Goal: Contribute content: Add original content to the website for others to see

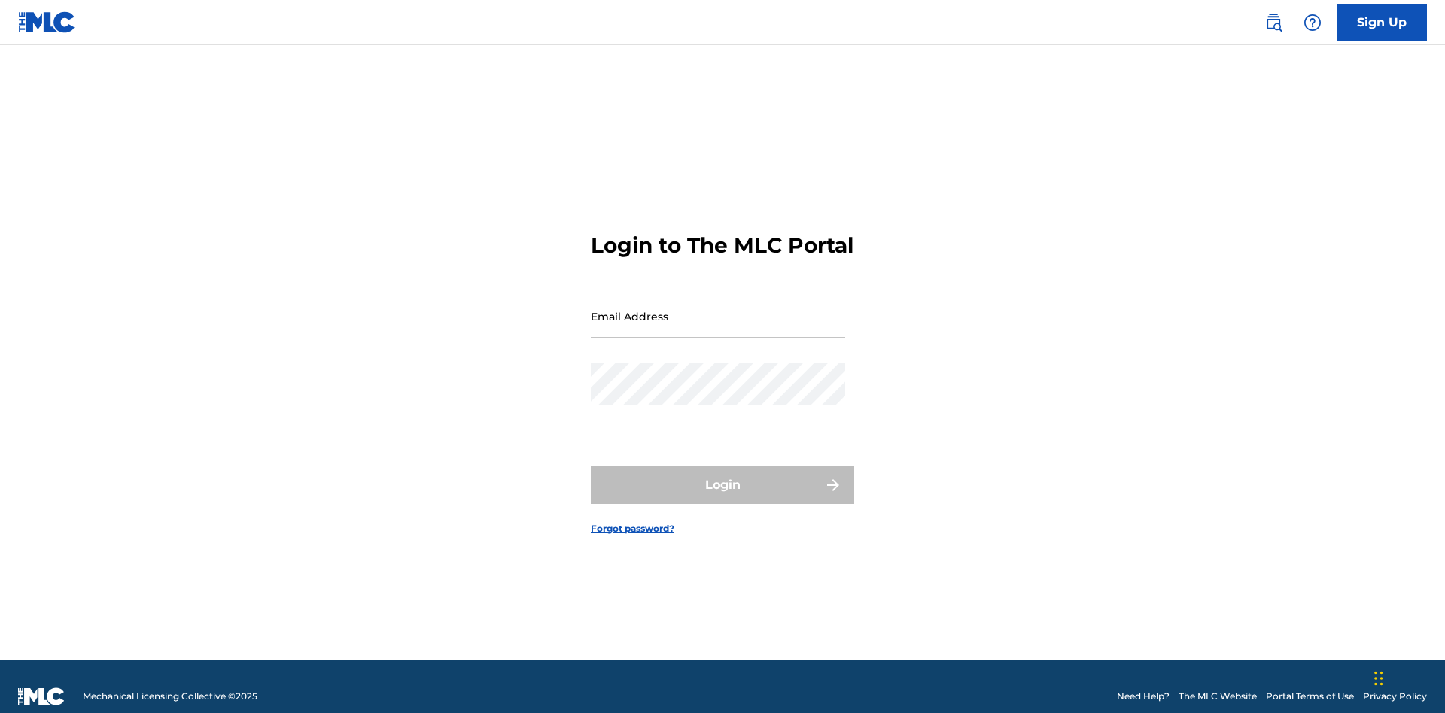
scroll to position [20, 0]
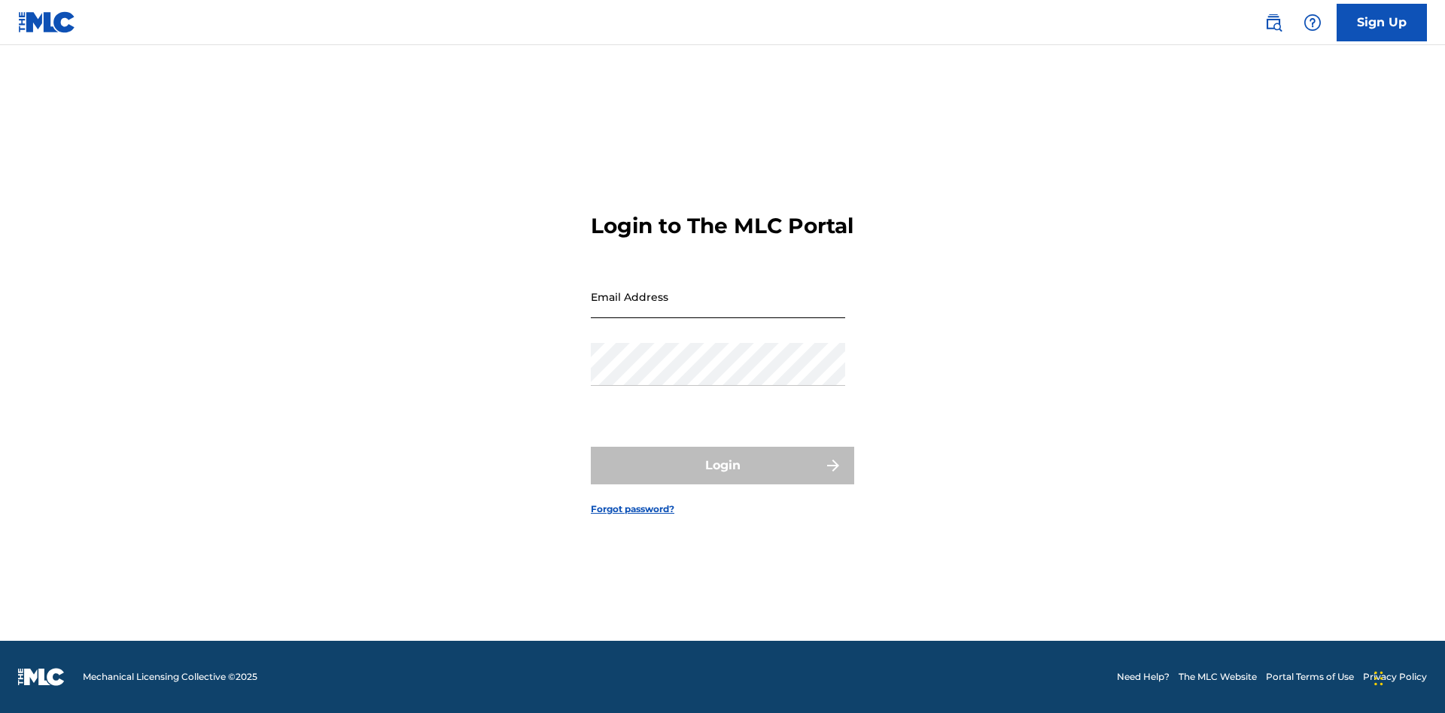
click at [718, 309] on input "Email Address" at bounding box center [718, 296] width 254 height 43
type input "[EMAIL_ADDRESS][DOMAIN_NAME]"
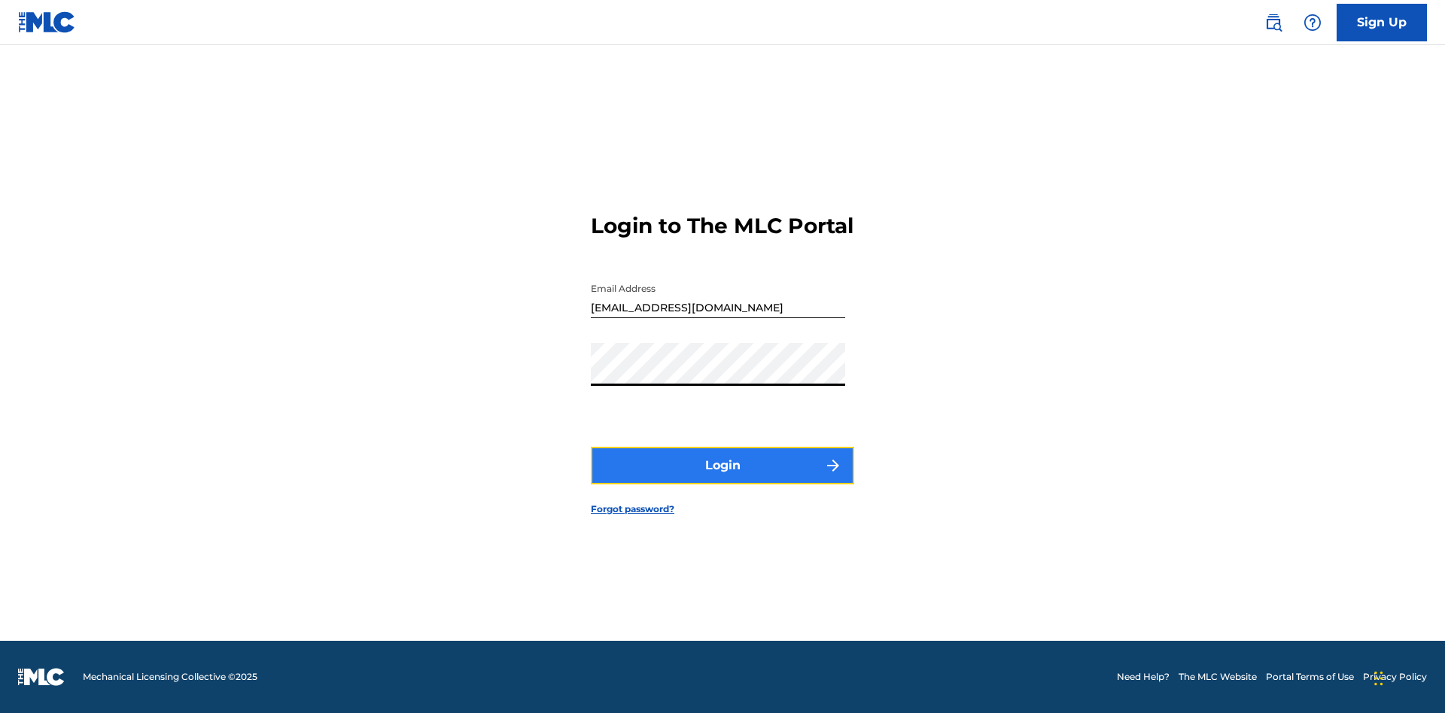
click at [722, 479] on button "Login" at bounding box center [722, 466] width 263 height 38
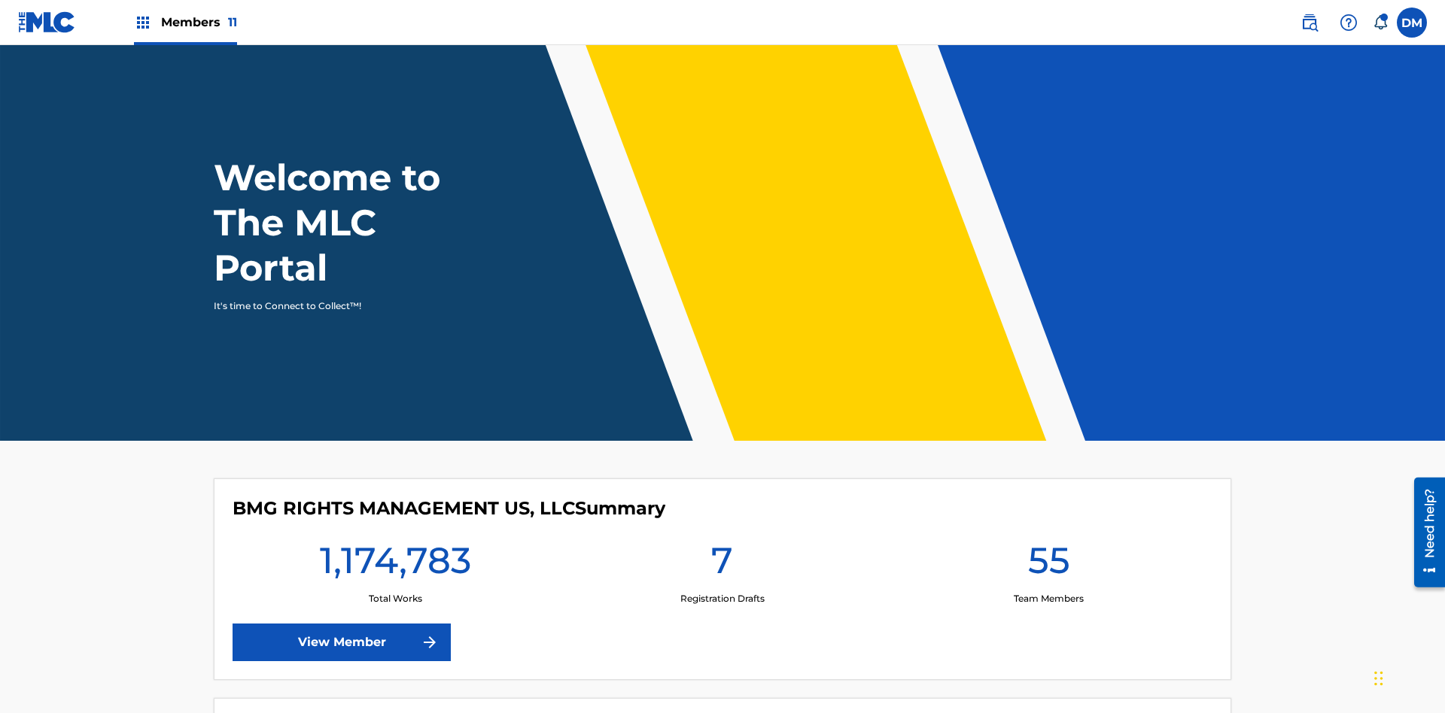
click at [185, 22] on span "Members 11" at bounding box center [199, 22] width 76 height 17
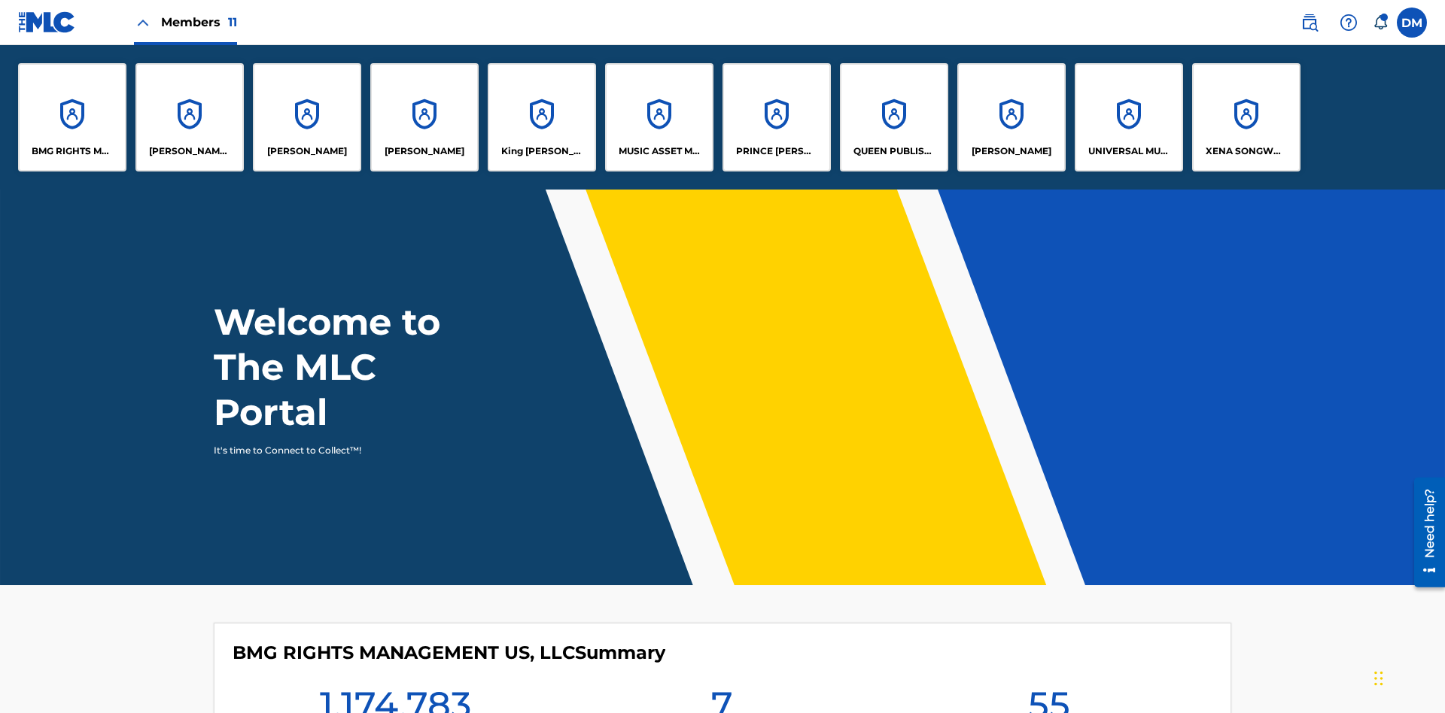
scroll to position [54, 0]
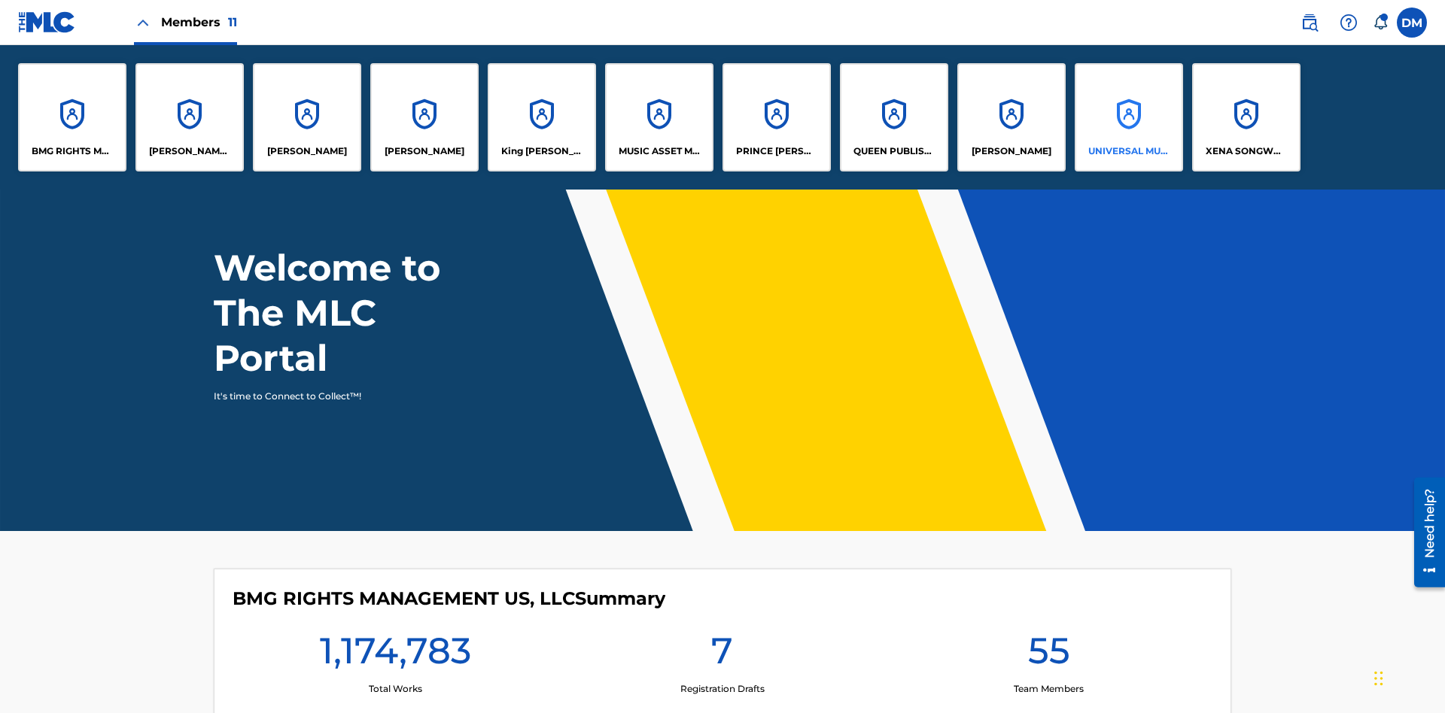
click at [1128, 151] on p "UNIVERSAL MUSIC PUB GROUP" at bounding box center [1129, 151] width 82 height 14
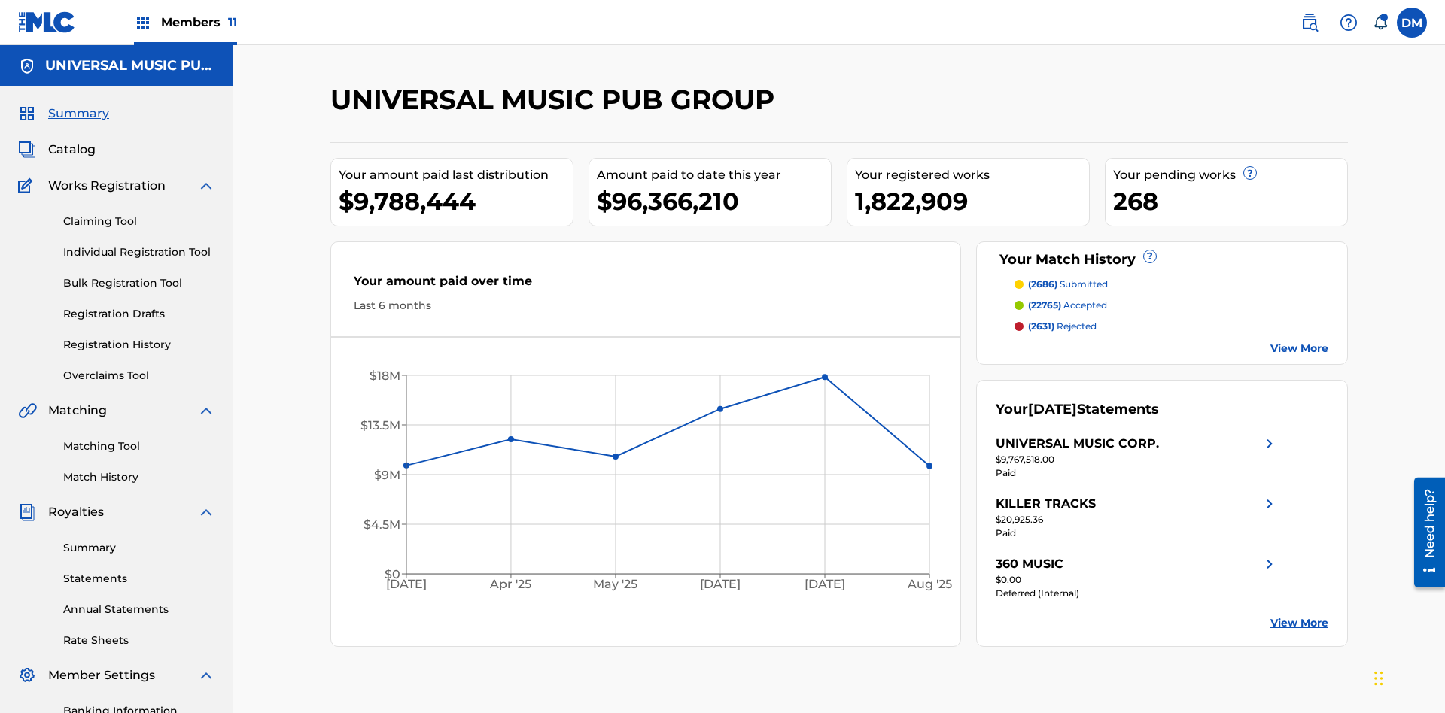
scroll to position [154, 0]
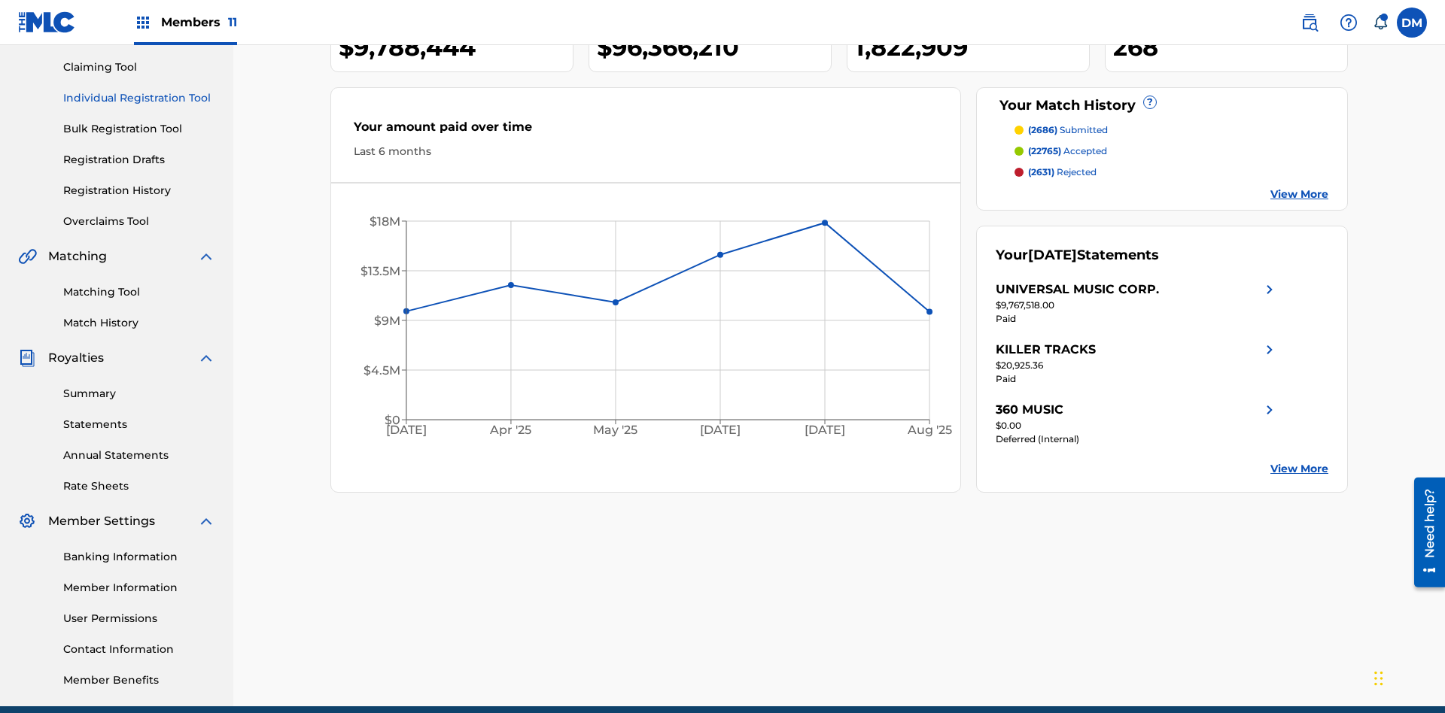
click at [139, 98] on link "Individual Registration Tool" at bounding box center [139, 98] width 152 height 16
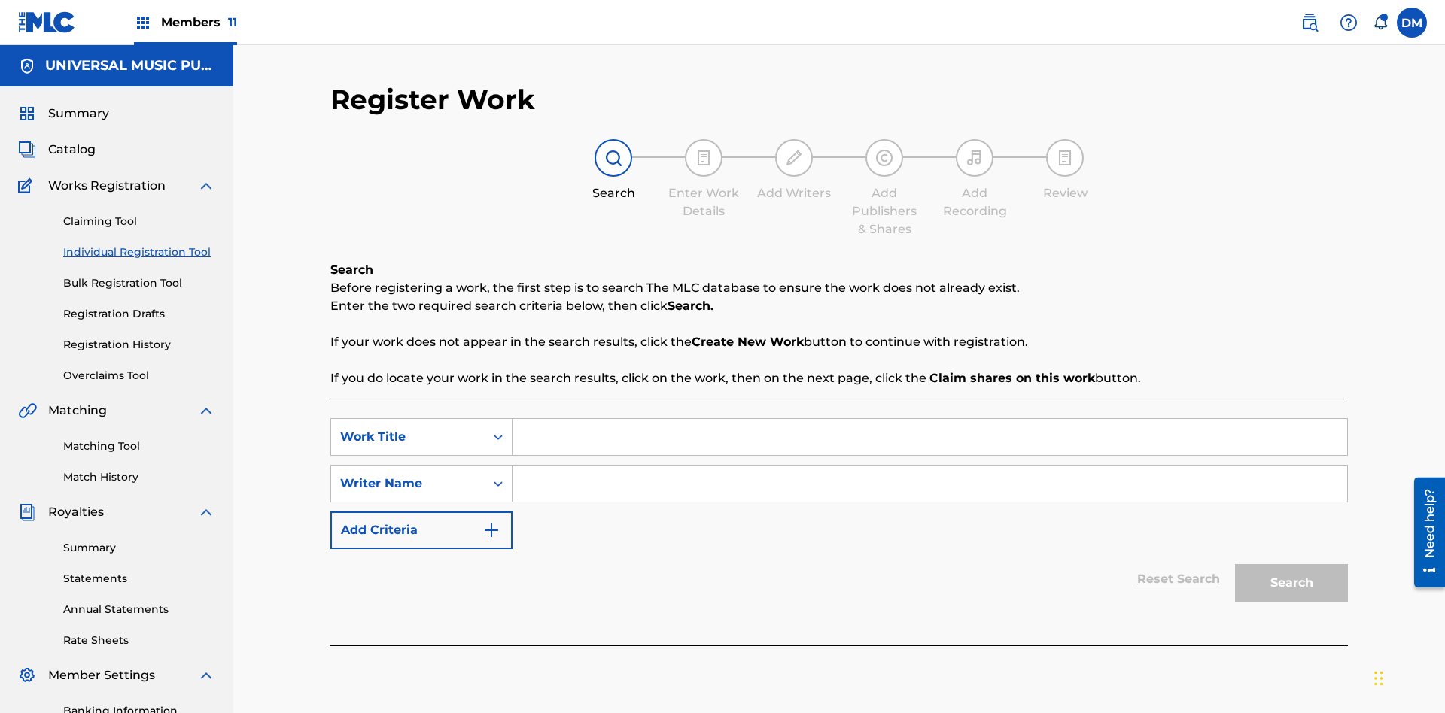
scroll to position [220, 0]
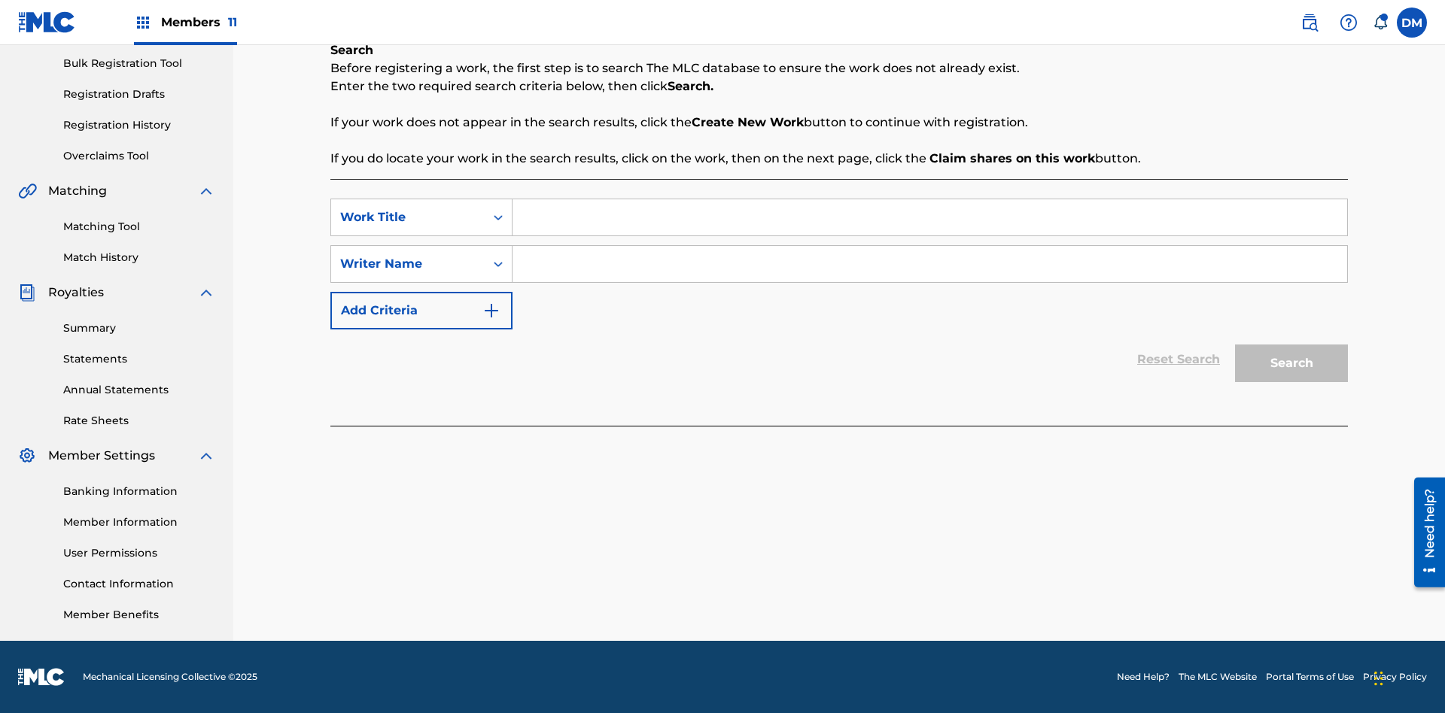
click at [929, 217] on input "Search Form" at bounding box center [929, 217] width 834 height 36
type input "Single Registered Work"
click at [929, 264] on input "Search Form" at bounding box center [929, 264] width 834 height 36
type input "QWERTYUIOP"
click at [1291, 363] on button "Search" at bounding box center [1291, 364] width 113 height 38
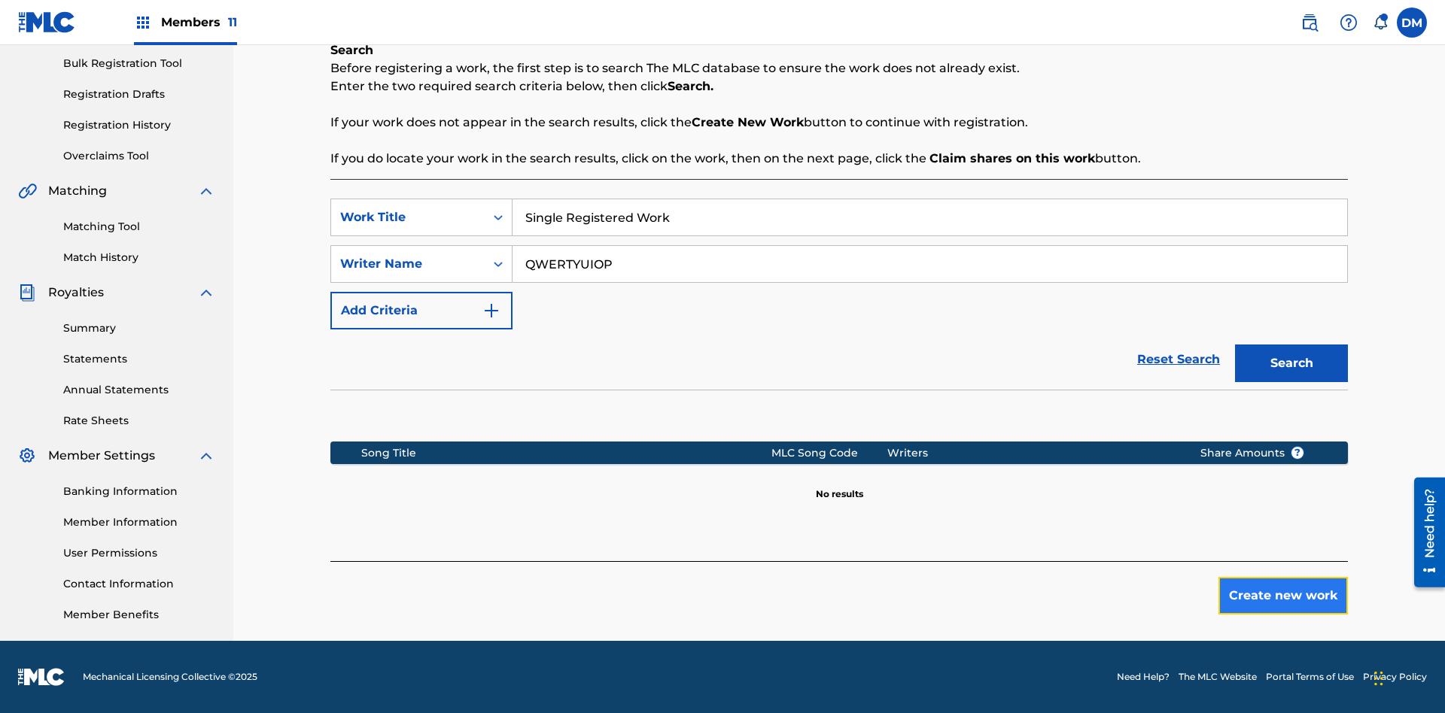
click at [1283, 596] on button "Create new work" at bounding box center [1282, 596] width 129 height 38
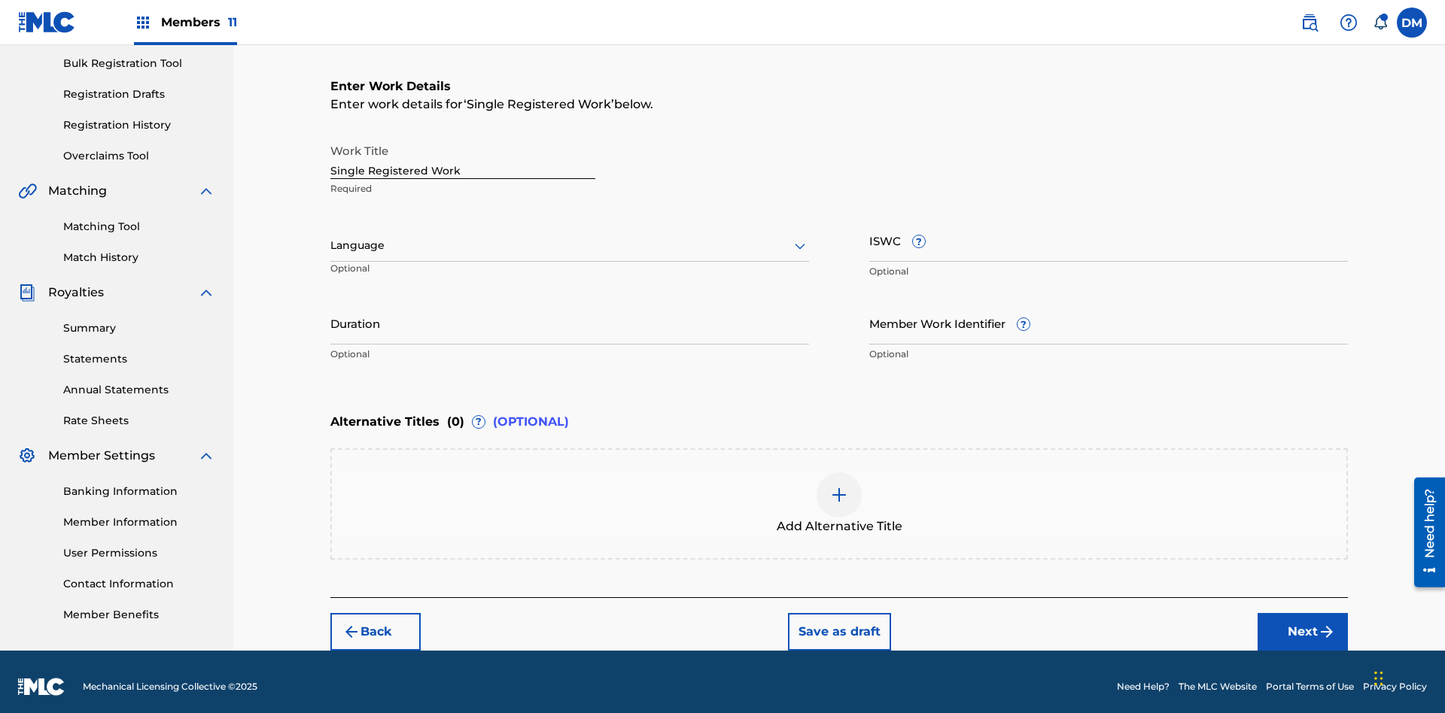
scroll to position [229, 0]
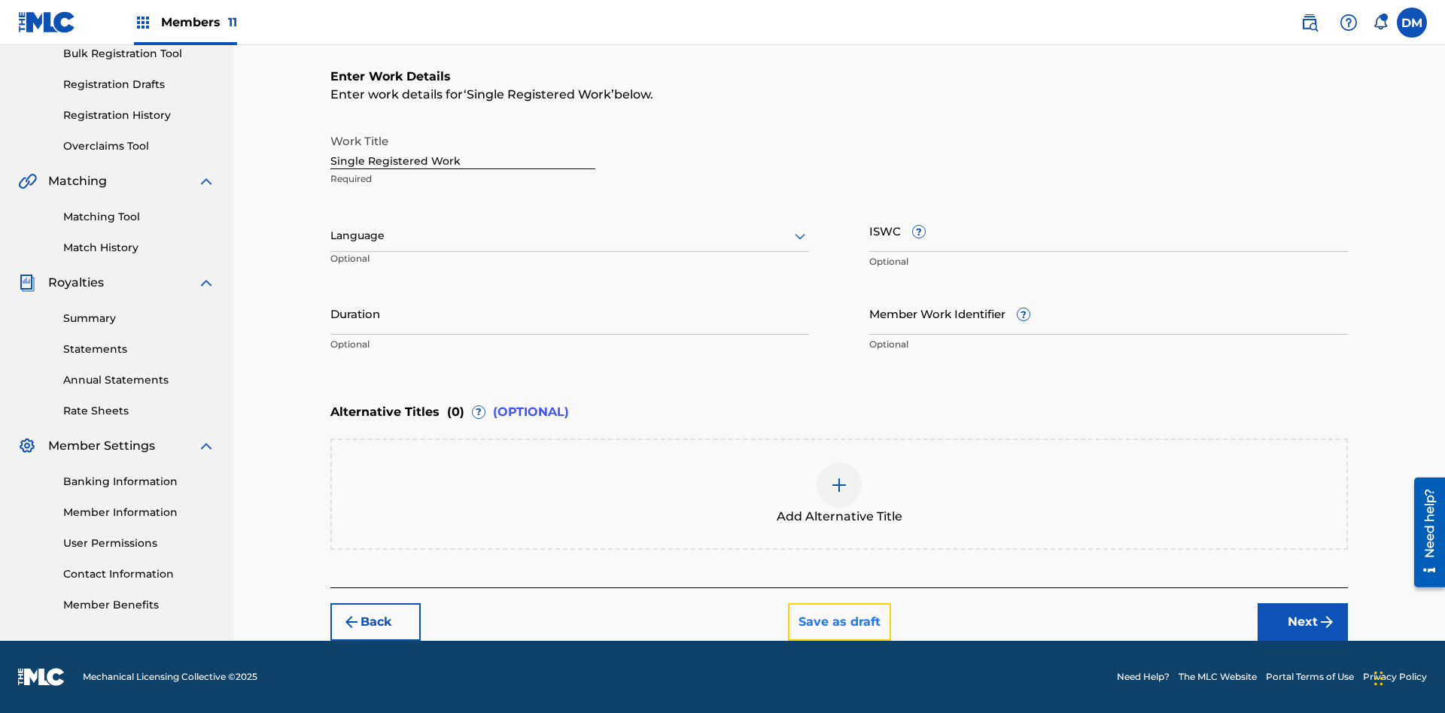
click at [838, 621] on button "Save as draft" at bounding box center [839, 622] width 103 height 38
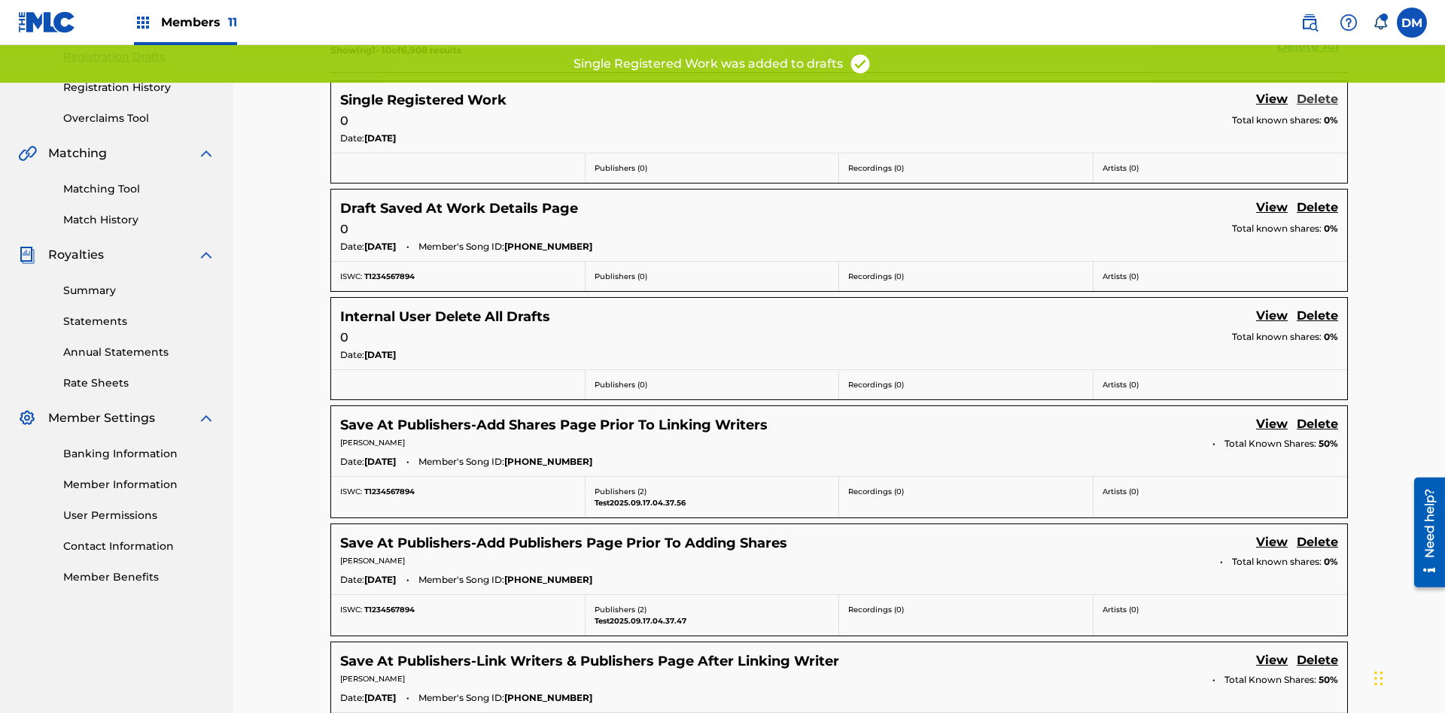
click at [1317, 100] on link "Delete" at bounding box center [1316, 100] width 41 height 20
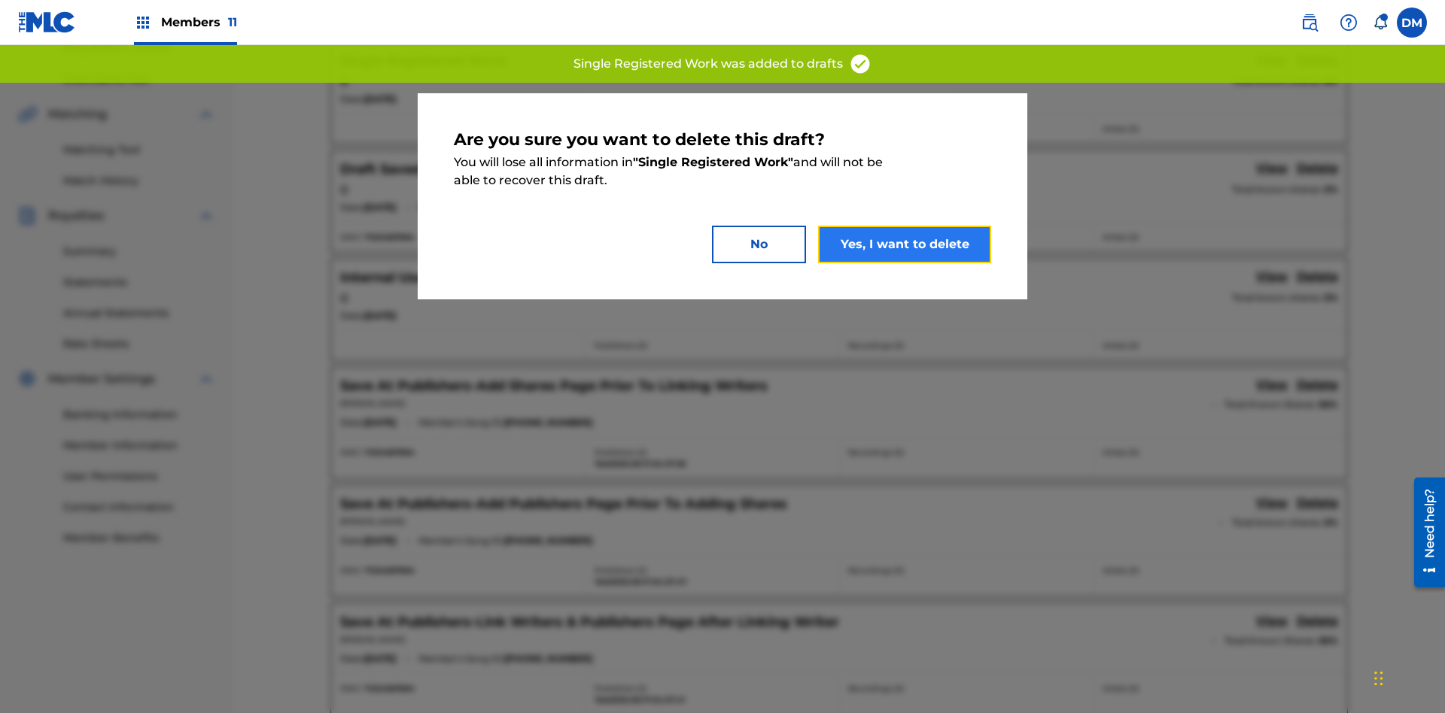
click at [904, 244] on button "Yes, I want to delete" at bounding box center [904, 245] width 173 height 38
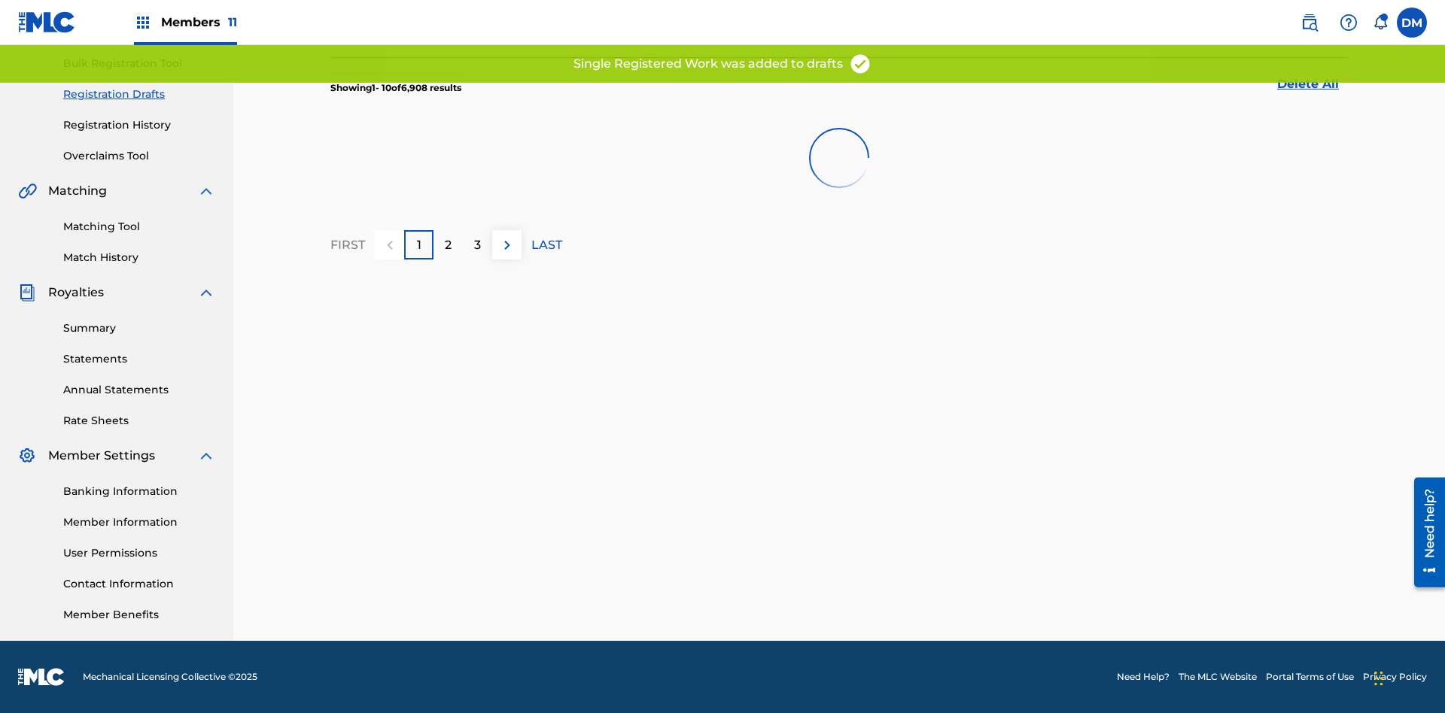
scroll to position [220, 0]
